Goal: Navigation & Orientation: Find specific page/section

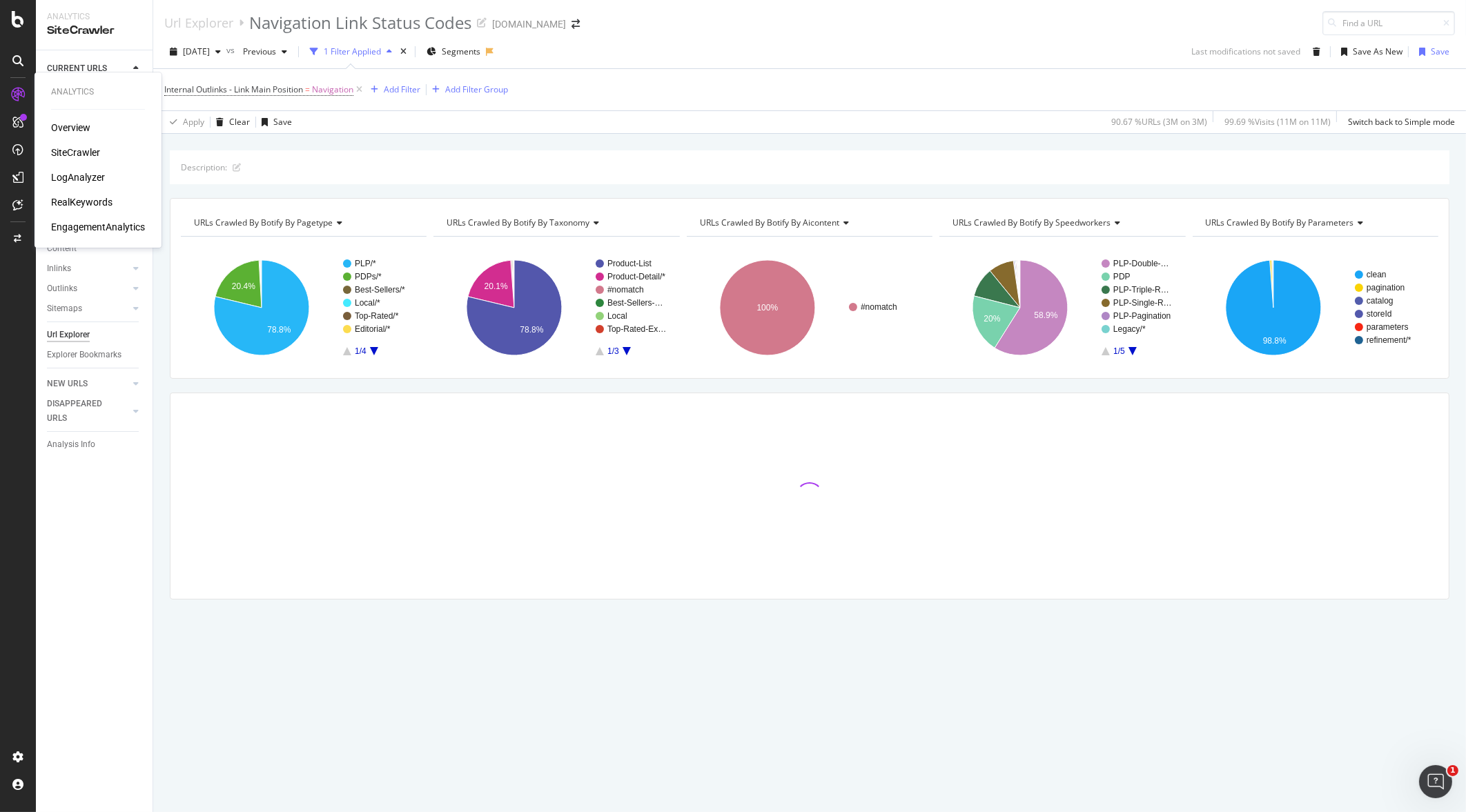
click at [81, 126] on div "Overview" at bounding box center [71, 127] width 40 height 14
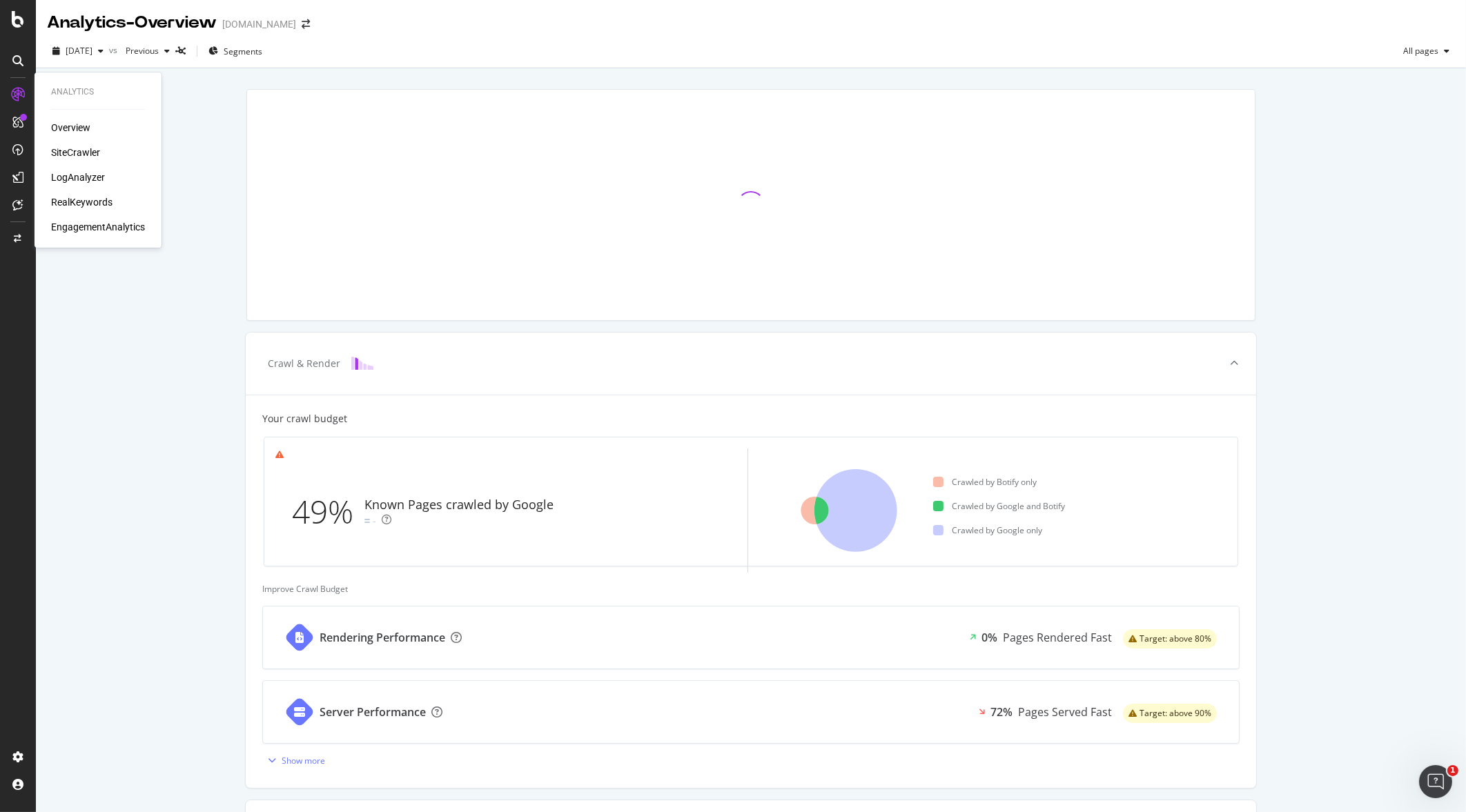
click at [95, 149] on div "SiteCrawler" at bounding box center [76, 153] width 49 height 14
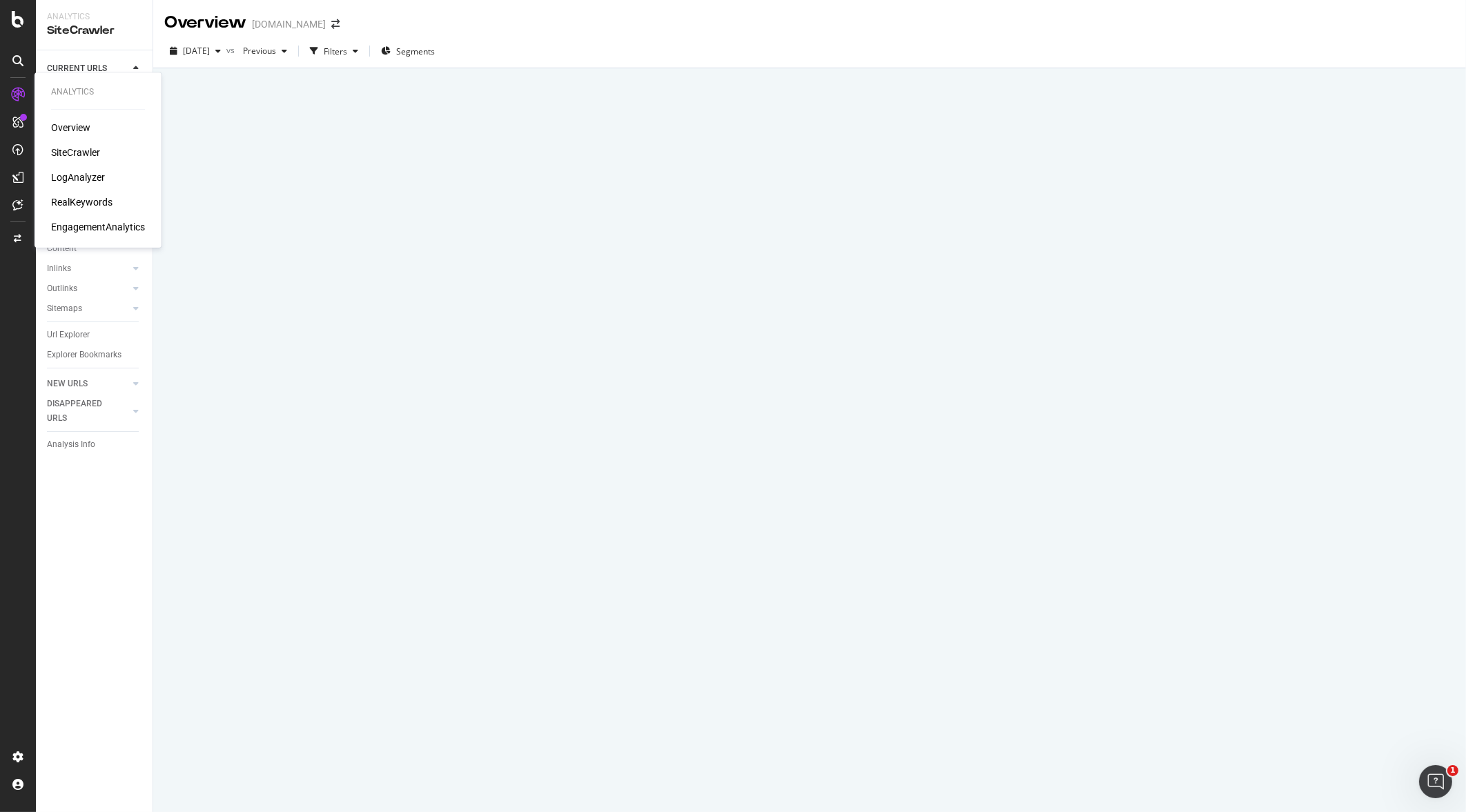
click at [67, 131] on div "Overview" at bounding box center [71, 127] width 40 height 14
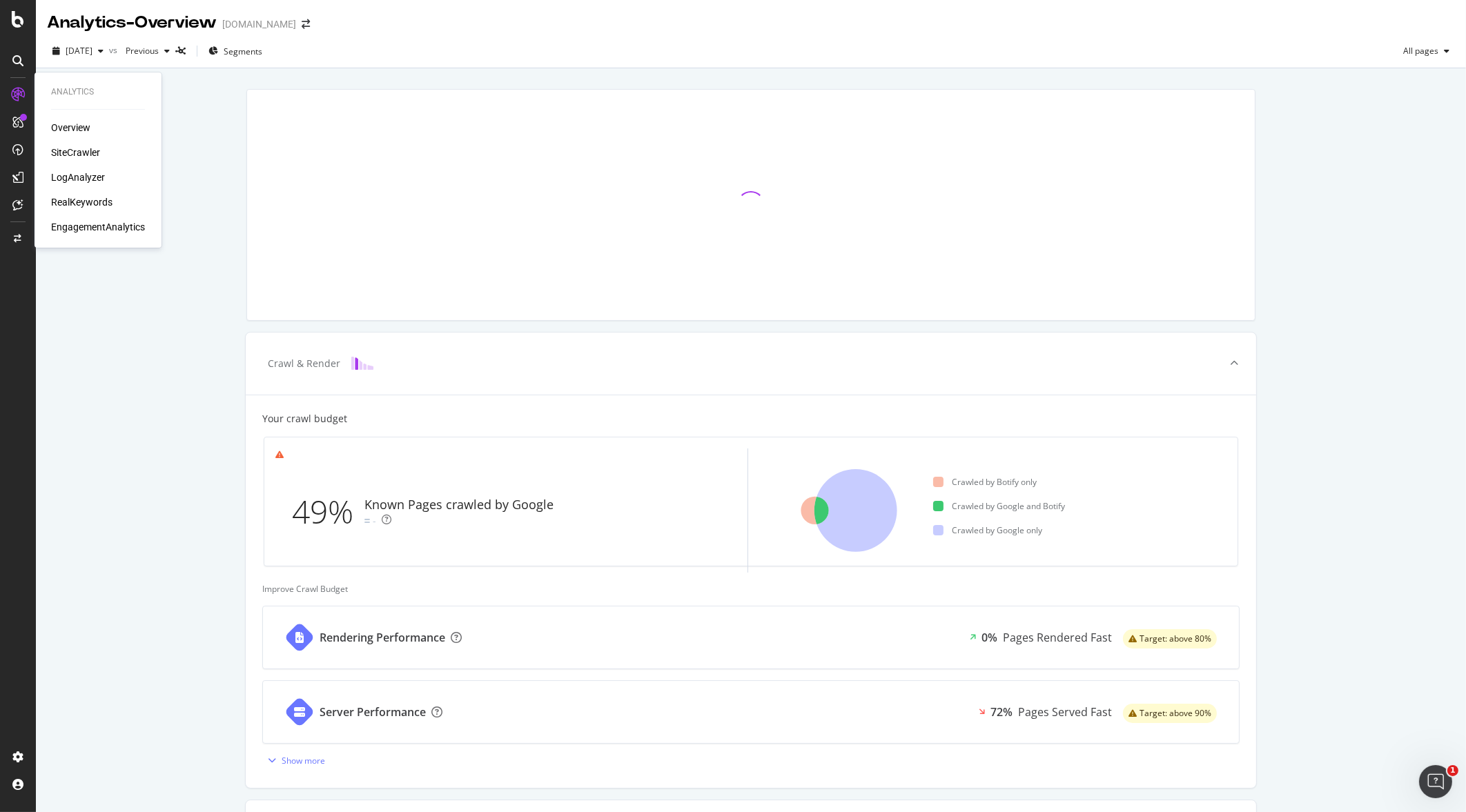
click at [78, 151] on div "SiteCrawler" at bounding box center [76, 153] width 49 height 14
